Goal: Navigation & Orientation: Find specific page/section

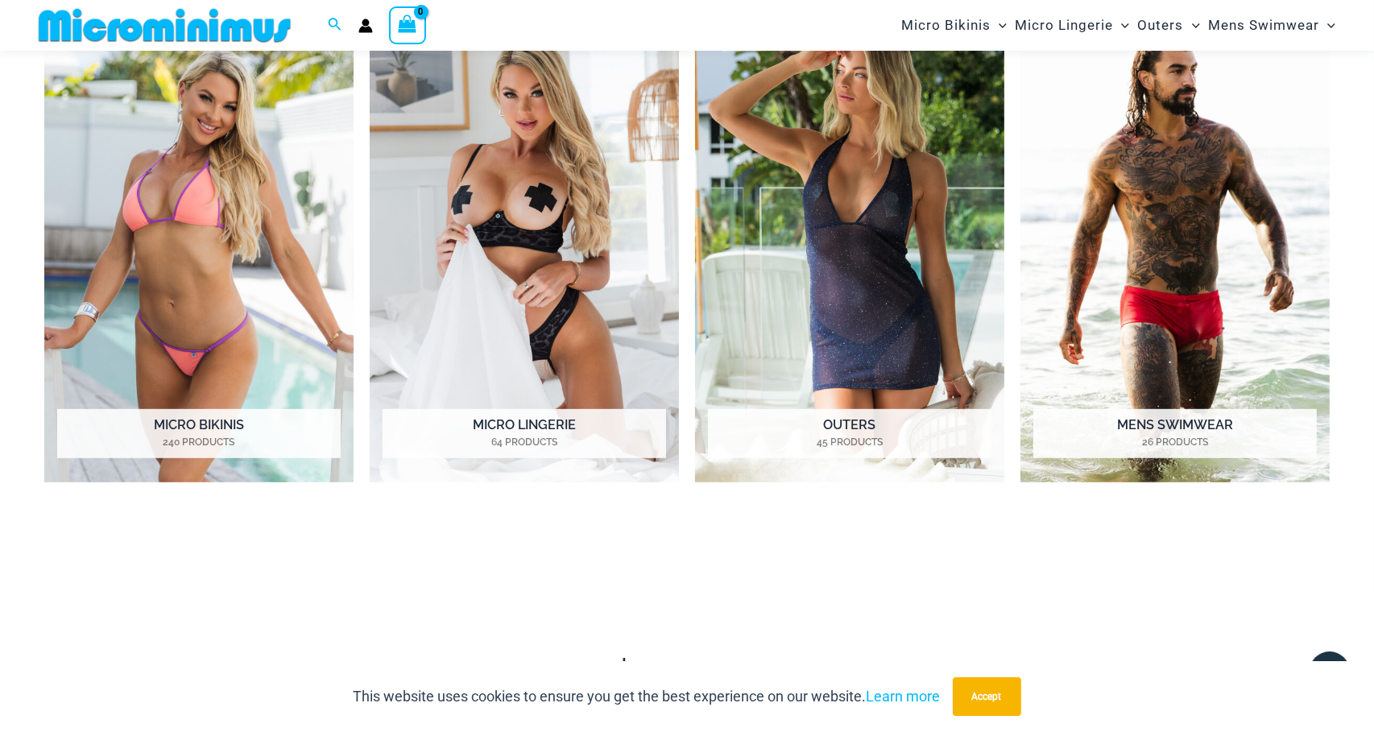
scroll to position [836, 0]
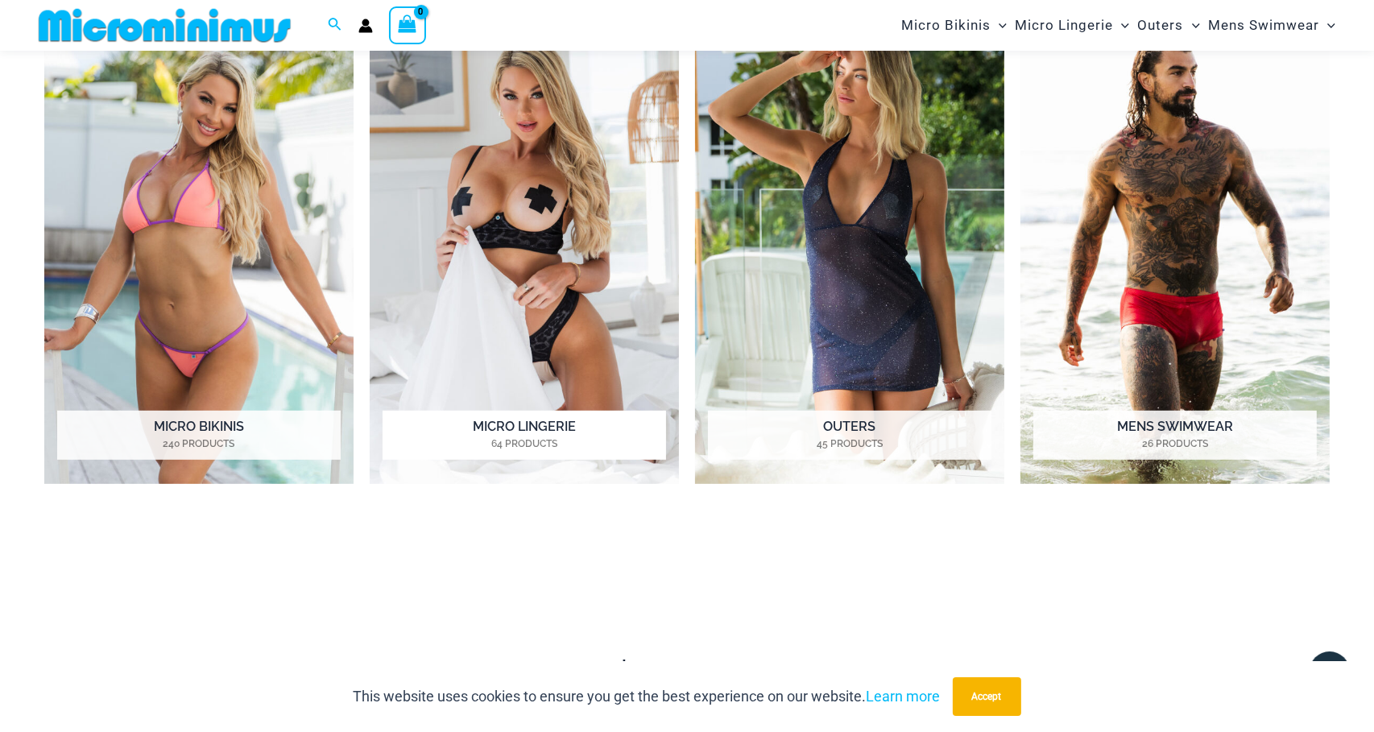
click at [591, 305] on img "Visit product category Micro Lingerie" at bounding box center [524, 245] width 309 height 475
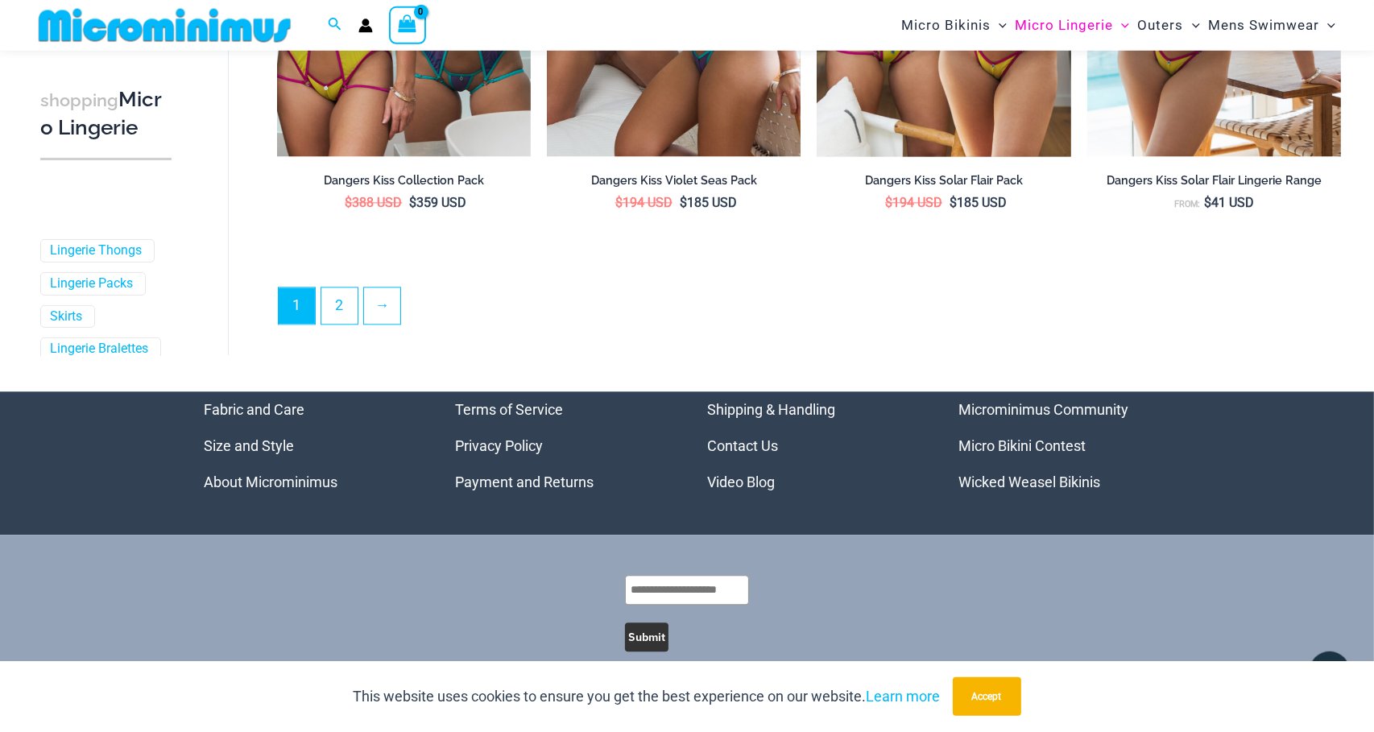
scroll to position [4318, 0]
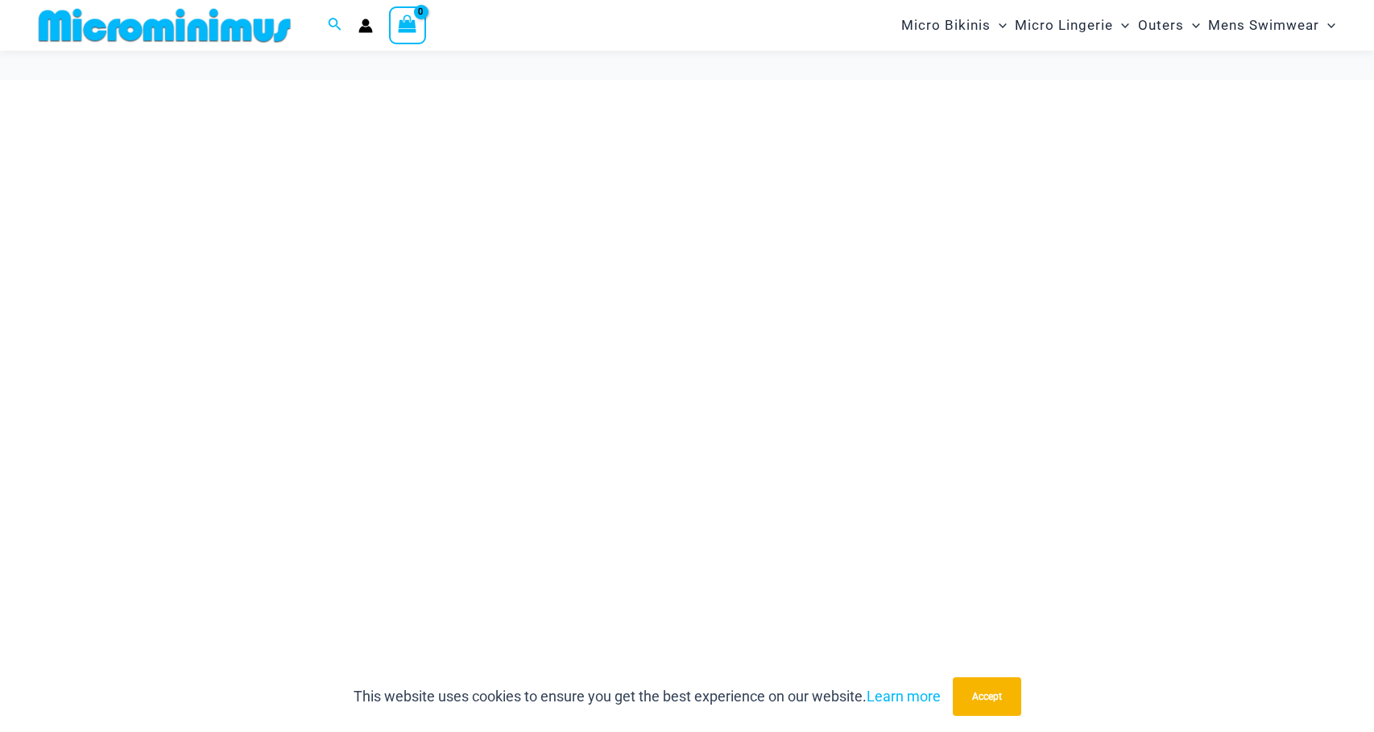
scroll to position [836, 0]
